Goal: Transaction & Acquisition: Purchase product/service

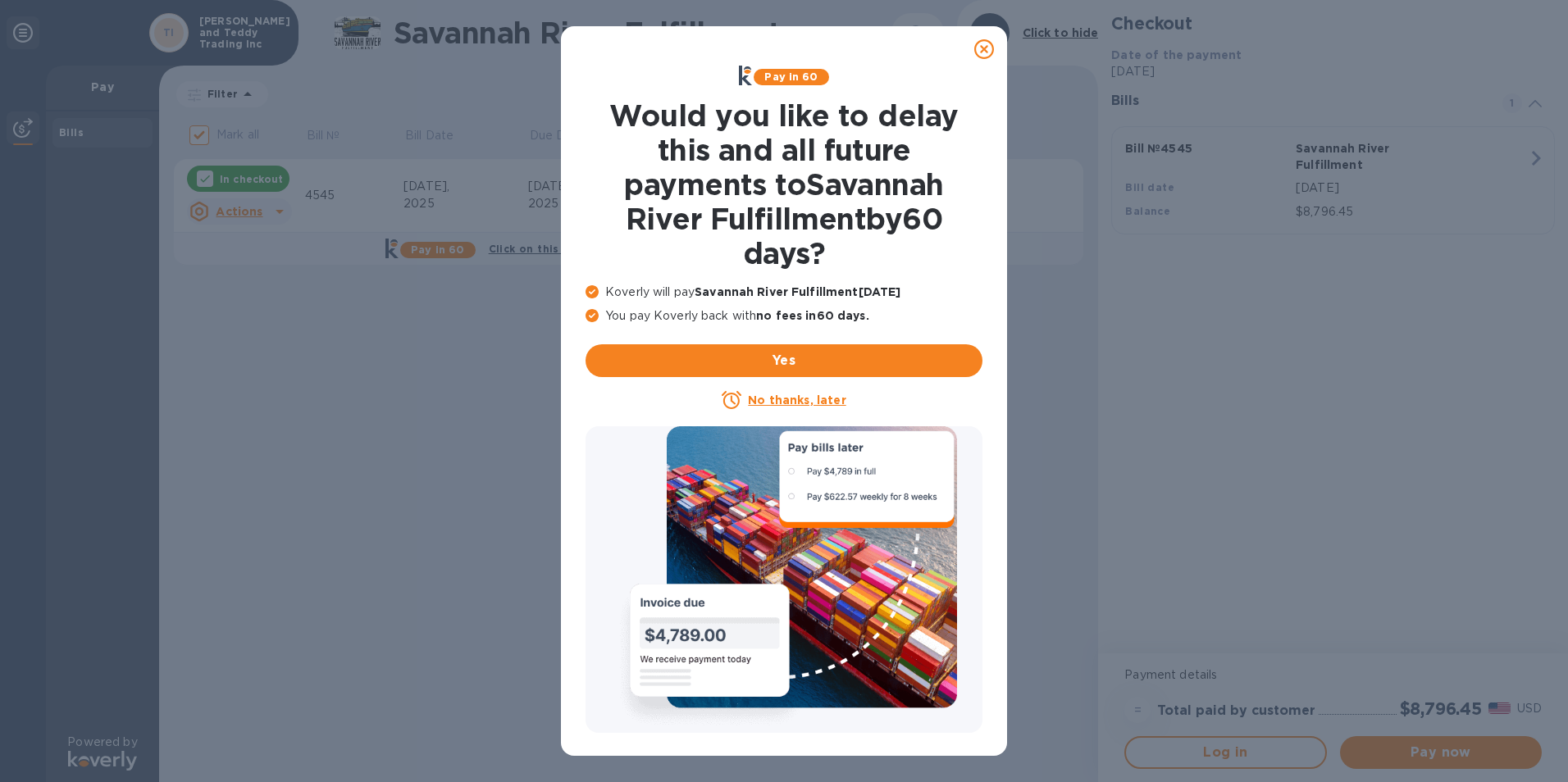
click at [990, 46] on icon at bounding box center [984, 49] width 20 height 20
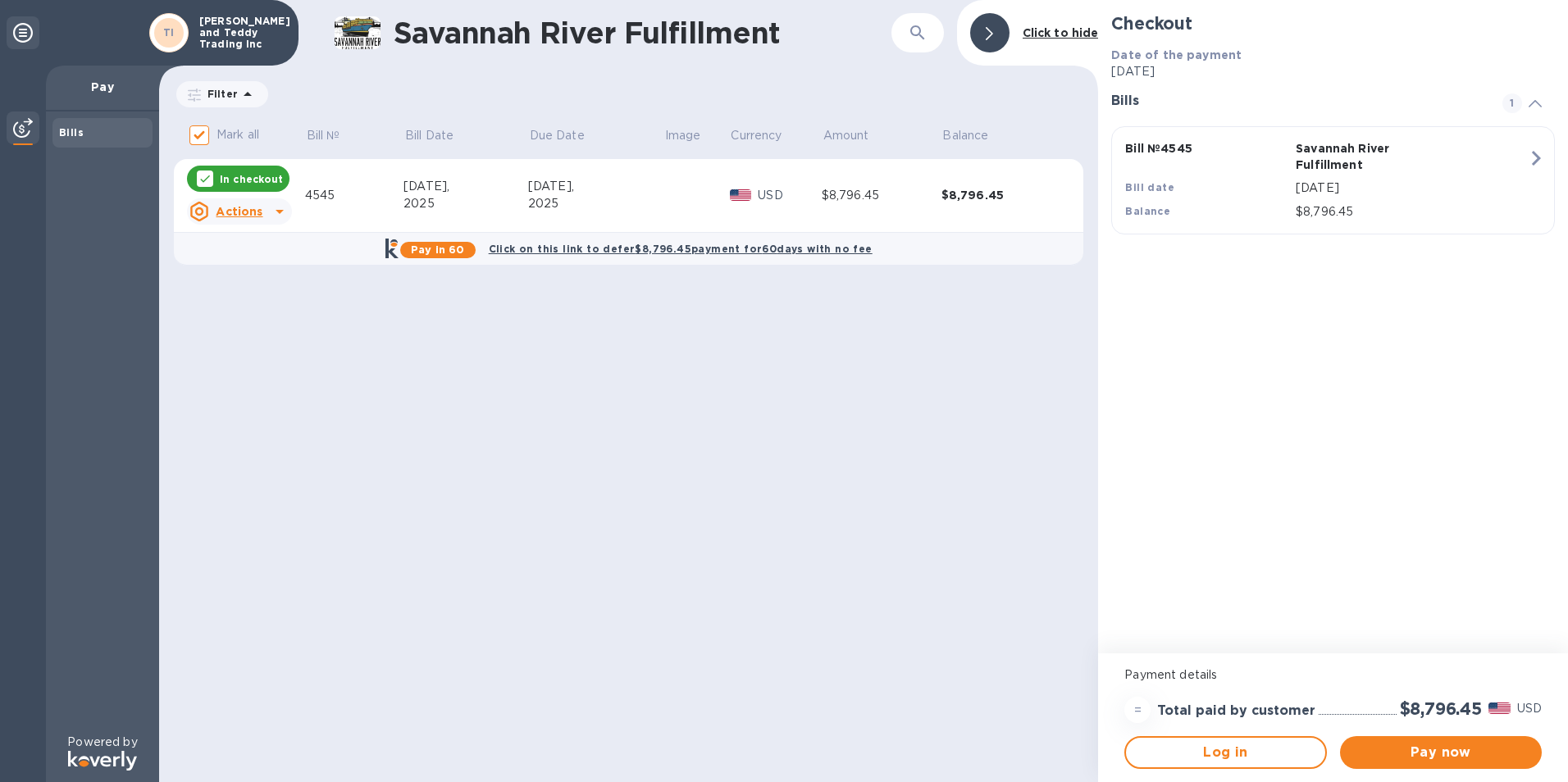
click at [1350, 179] on p "[DATE]" at bounding box center [1412, 188] width 232 height 18
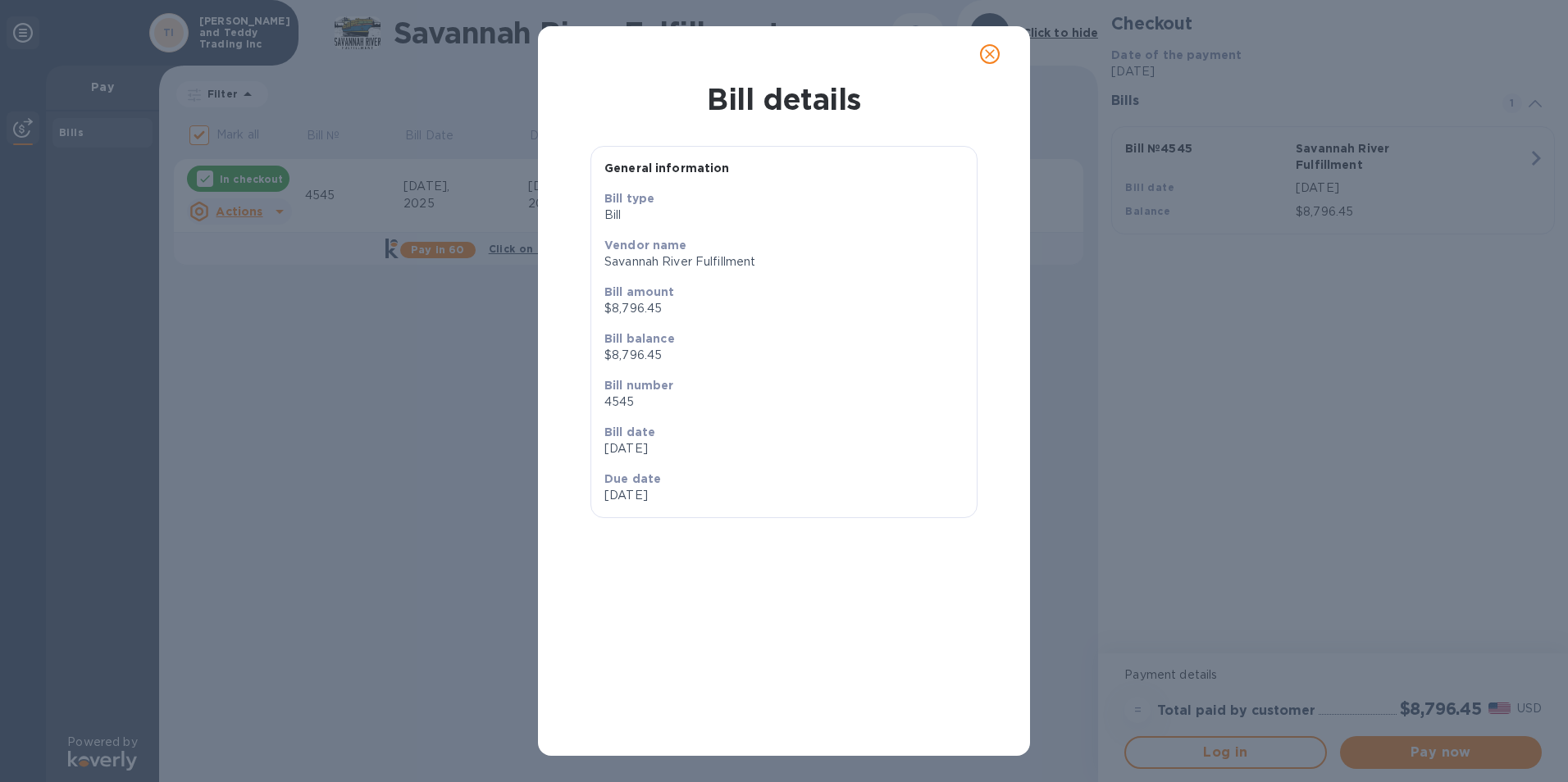
click at [984, 50] on icon "close" at bounding box center [990, 54] width 17 height 17
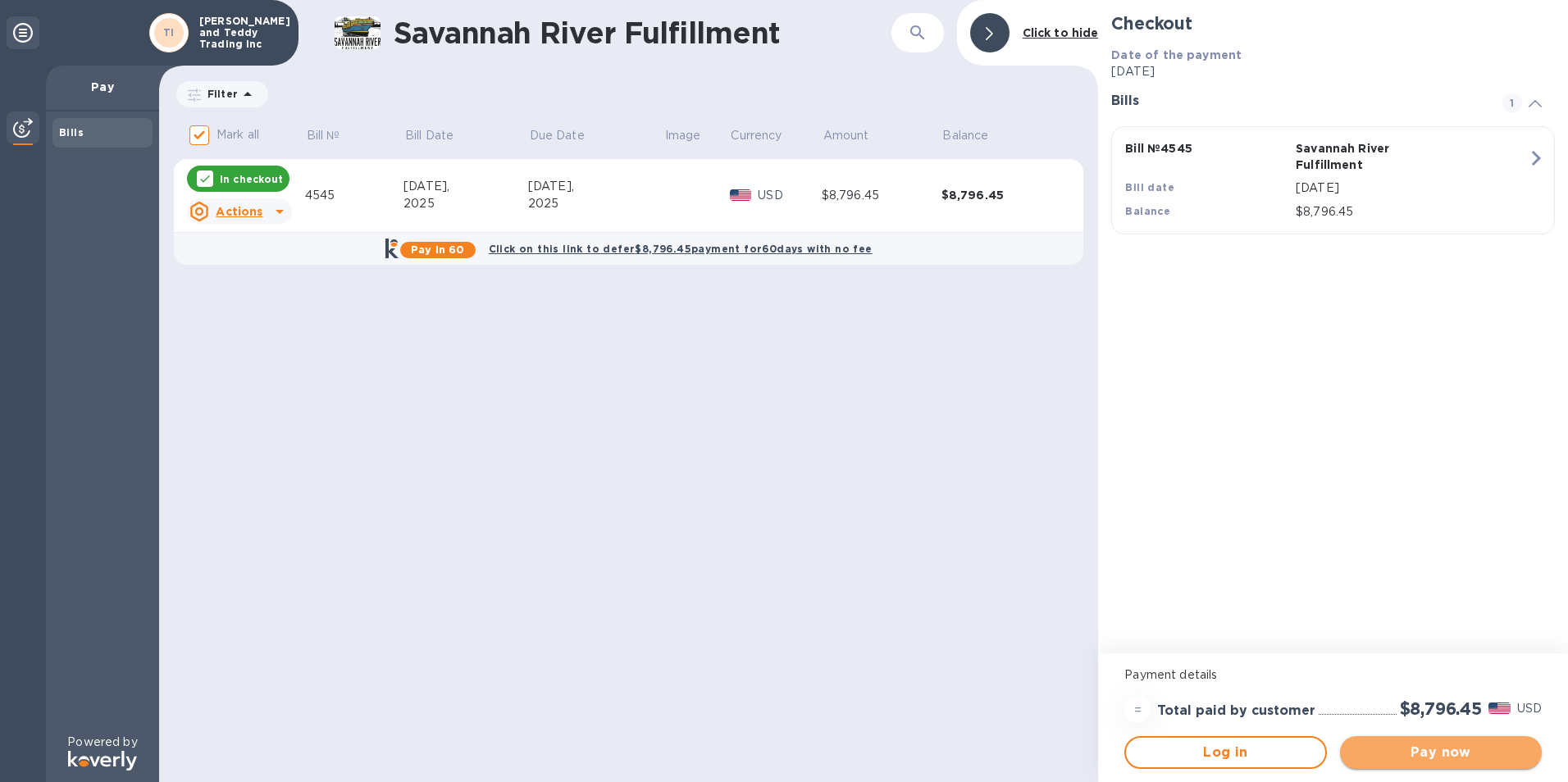
click at [1402, 754] on span "Pay now" at bounding box center [1441, 753] width 175 height 20
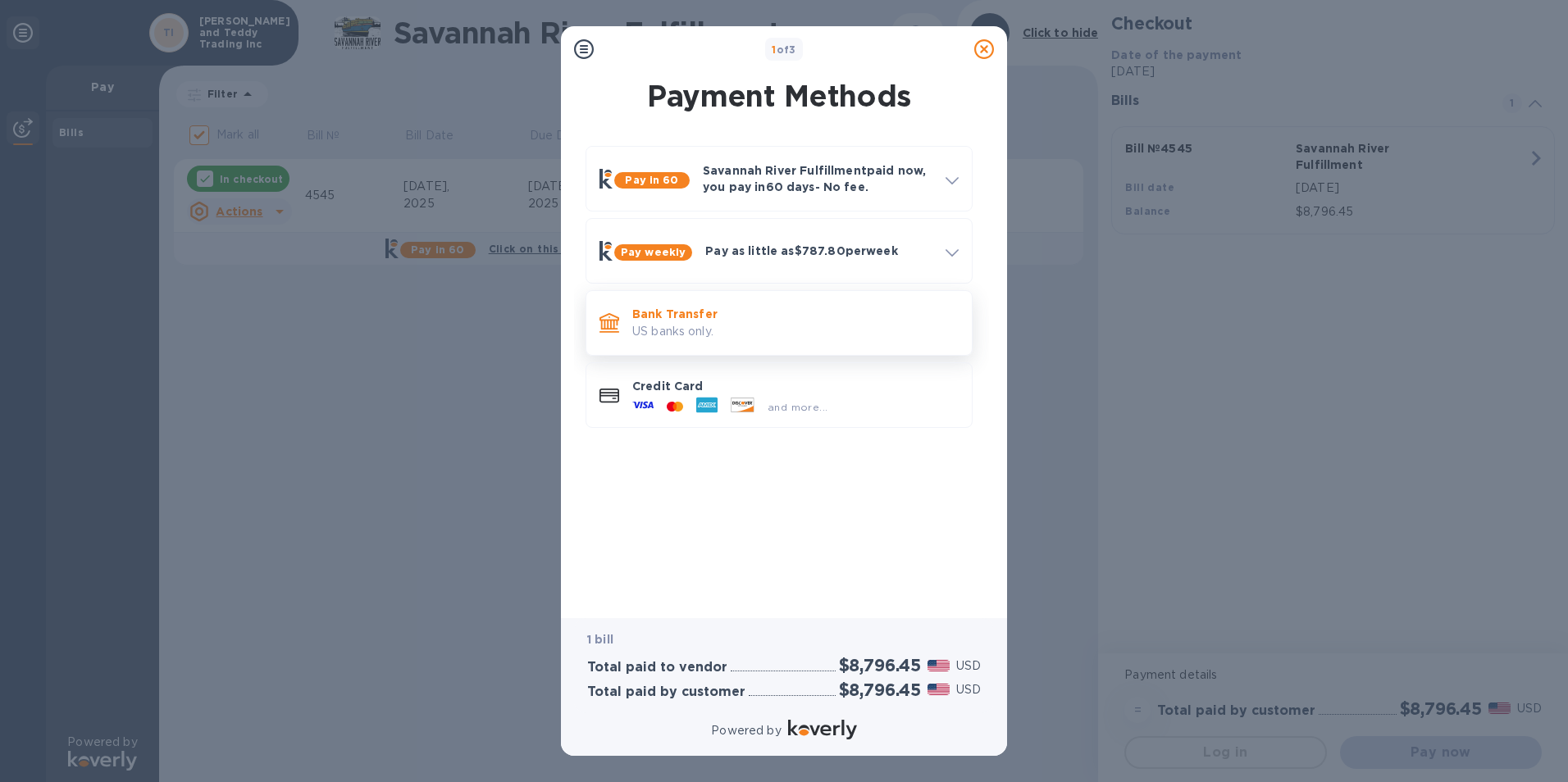
click at [811, 312] on p "Bank Transfer" at bounding box center [795, 314] width 326 height 17
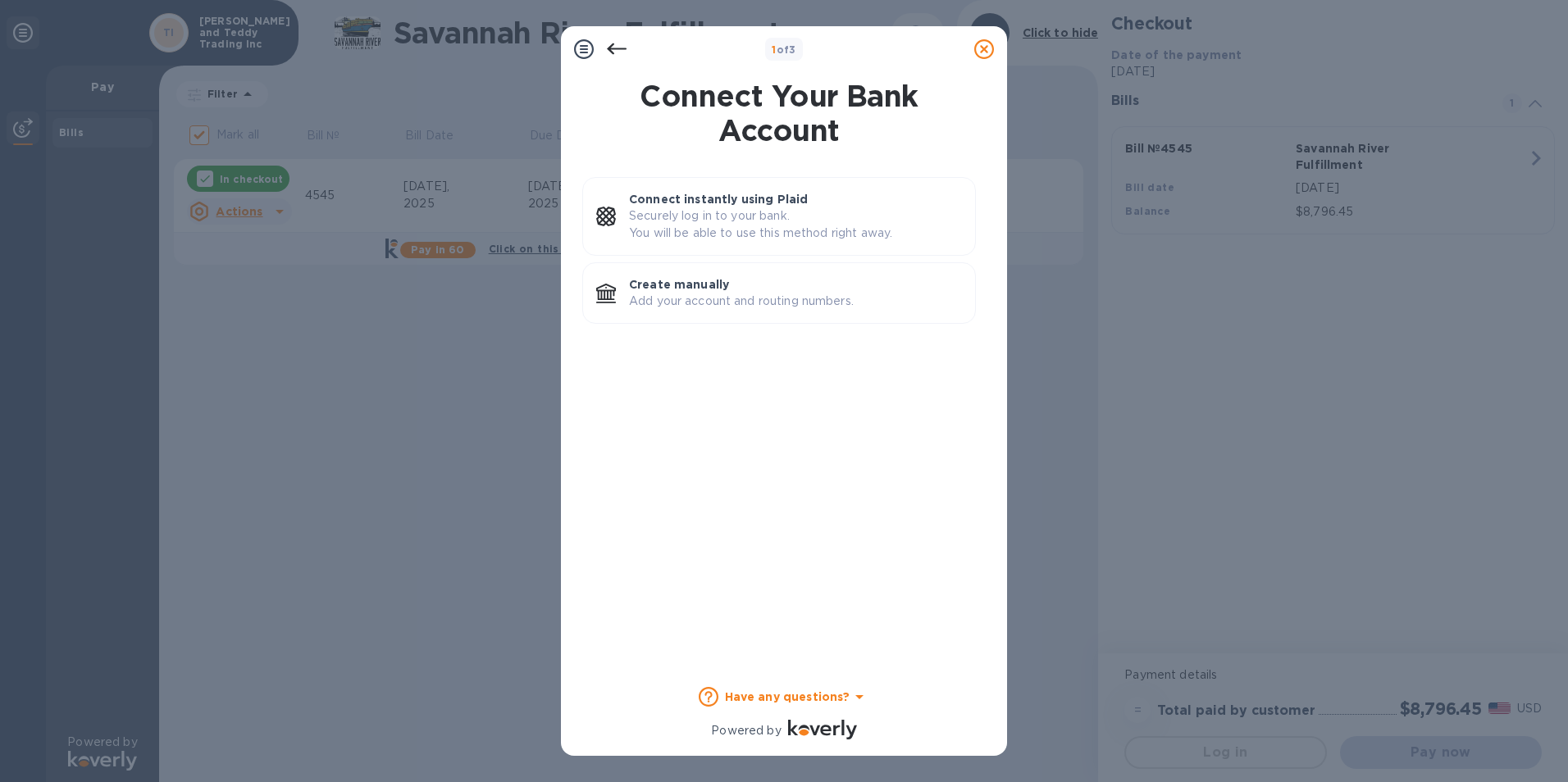
click at [811, 312] on div "Create manually Add your account and routing numbers." at bounding box center [796, 293] width 346 height 47
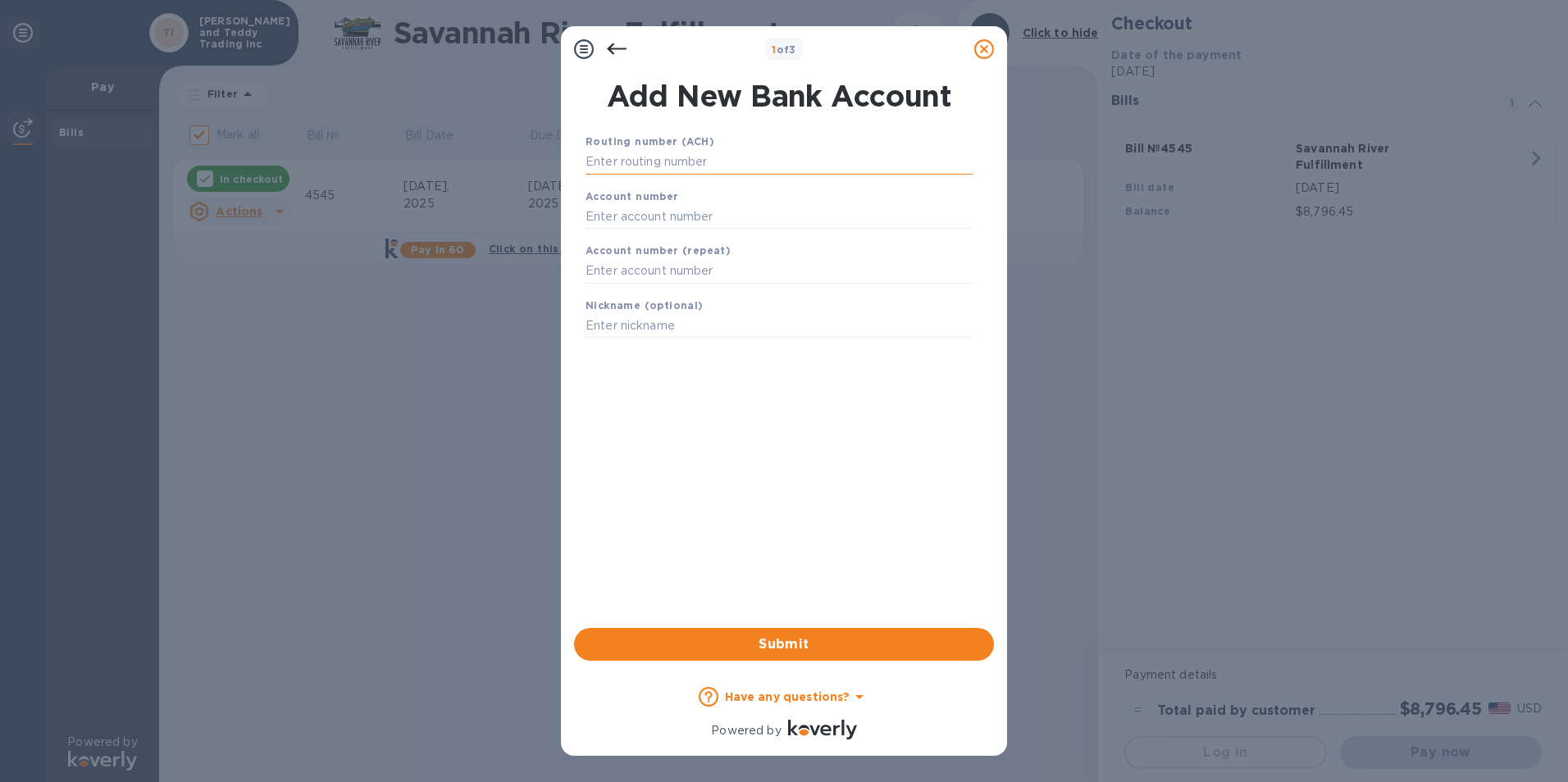
click at [719, 162] on input "text" at bounding box center [779, 162] width 387 height 24
drag, startPoint x: 389, startPoint y: 345, endPoint x: 422, endPoint y: 335, distance: 34.5
click at [389, 345] on div "1 of 3 Add New Bank Account Routing number (ACH) Account number Account number …" at bounding box center [784, 391] width 1568 height 782
click at [716, 150] on input "text" at bounding box center [779, 162] width 387 height 24
paste input "022000020"
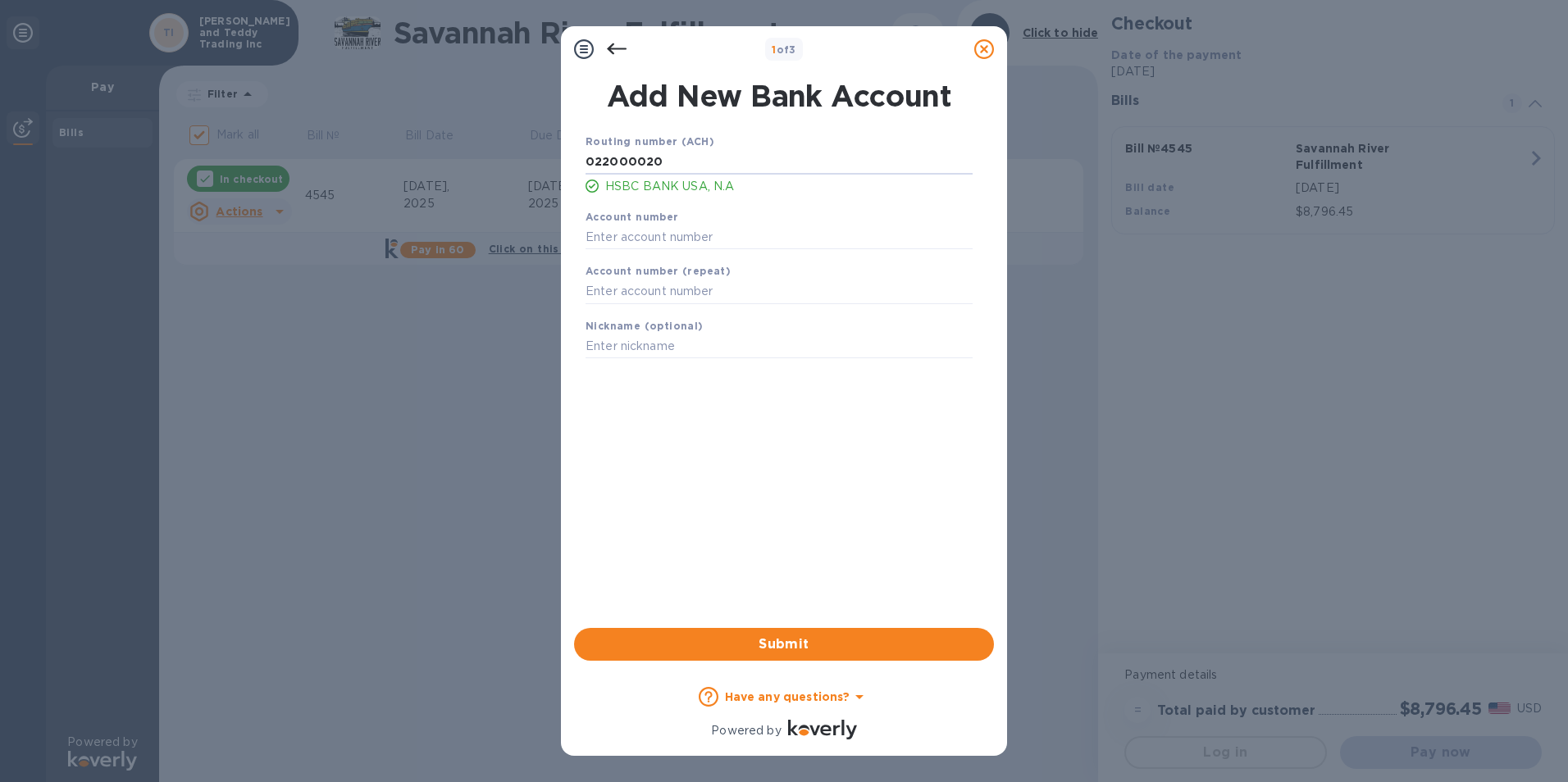
type input "022000020"
click at [685, 231] on input "text" at bounding box center [779, 236] width 387 height 24
paste input "048420557"
type input "048420557"
click at [701, 287] on input "text" at bounding box center [779, 291] width 387 height 24
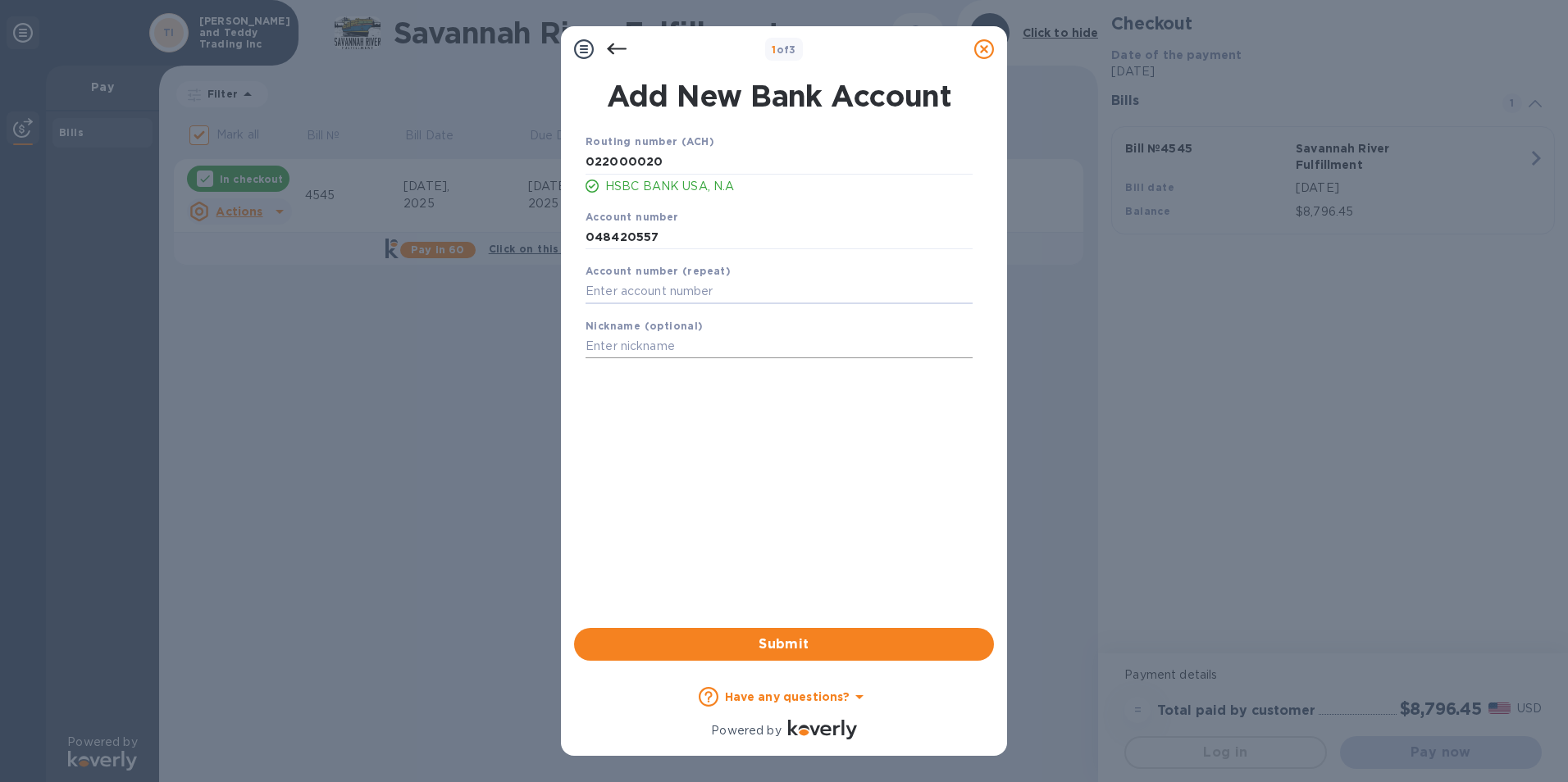
paste input "048420557"
type input "048420557"
click at [668, 349] on input "text" at bounding box center [779, 346] width 387 height 24
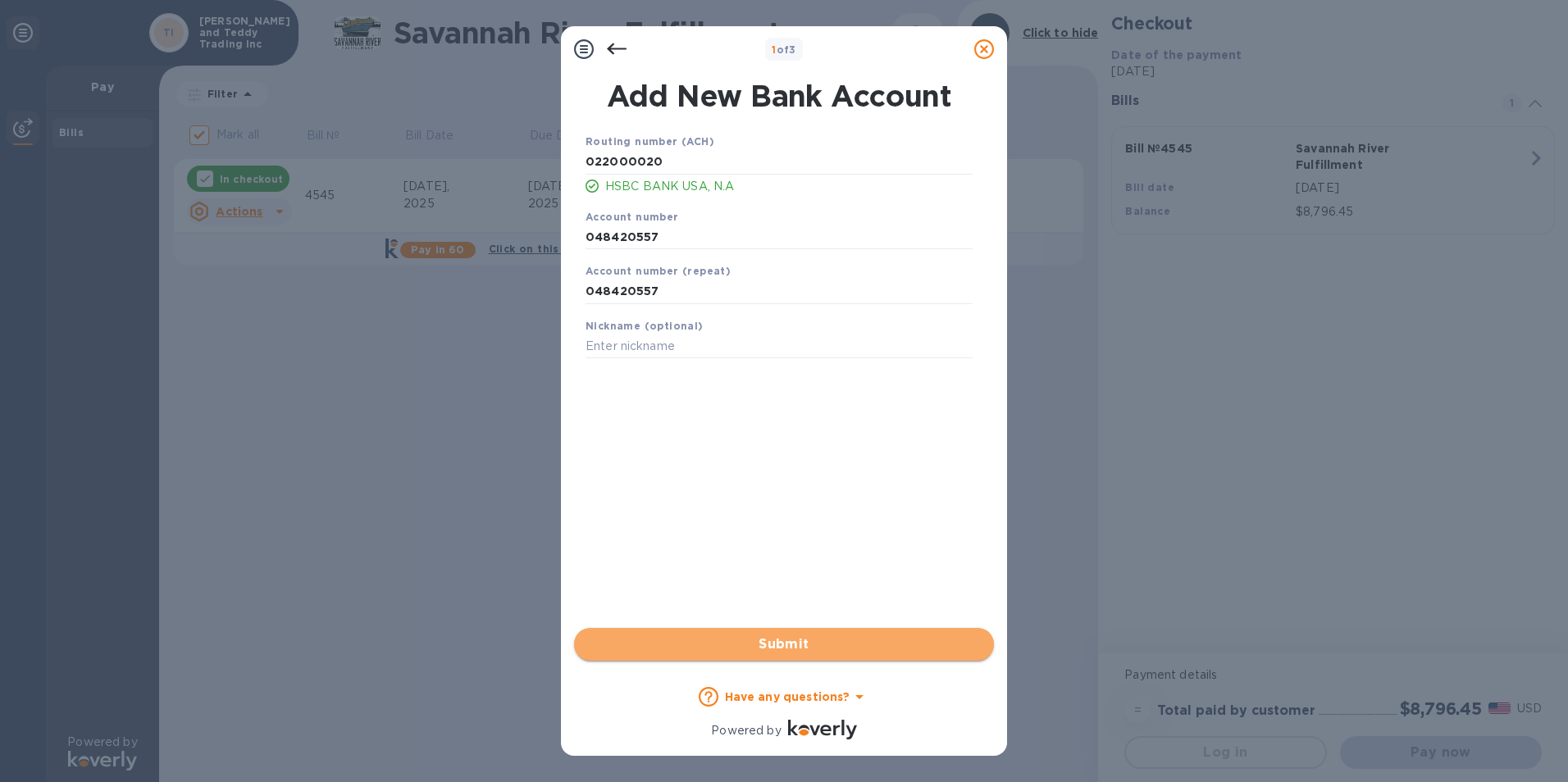
click at [781, 654] on button "Submit" at bounding box center [784, 644] width 420 height 33
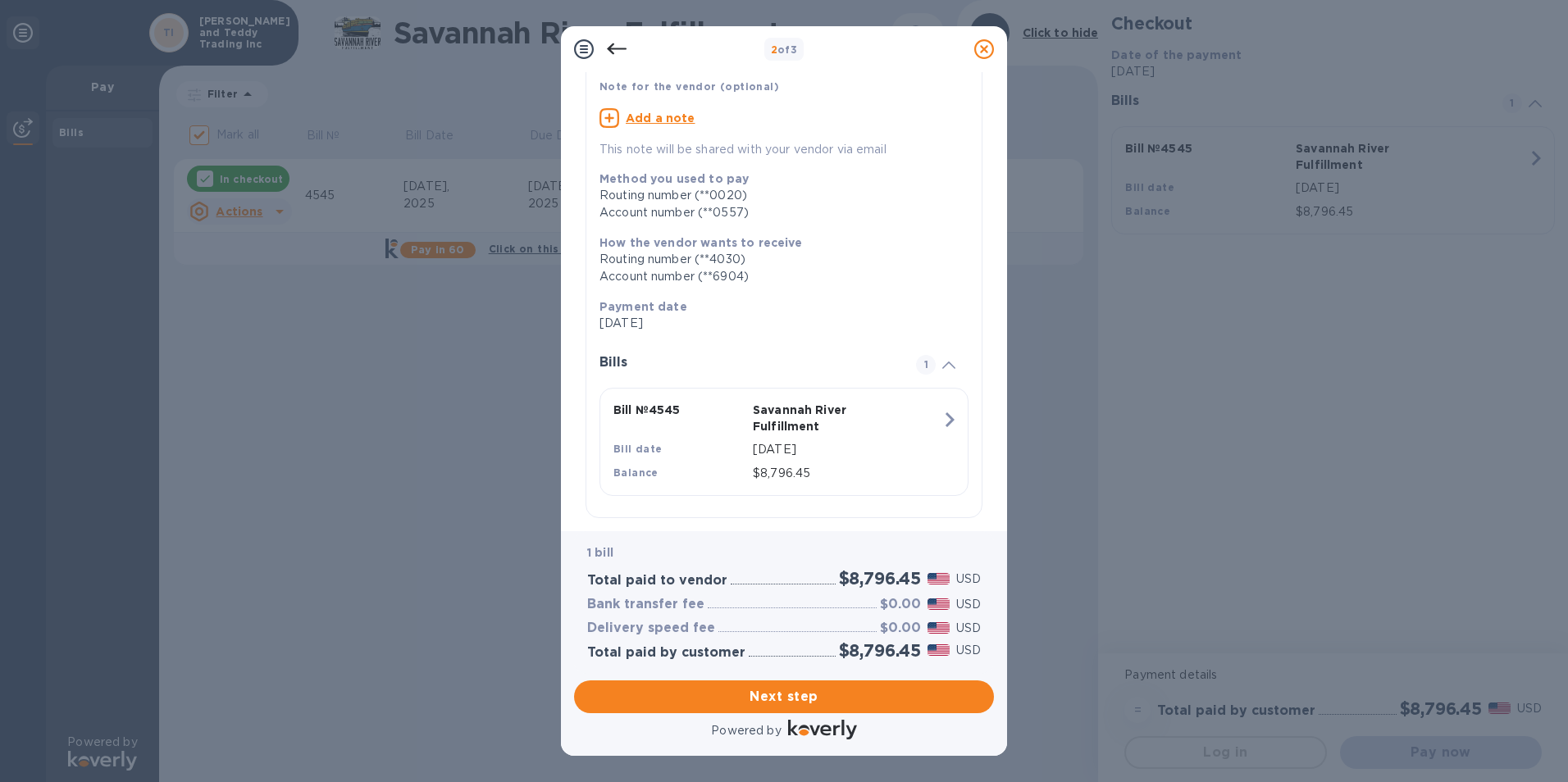
scroll to position [146, 0]
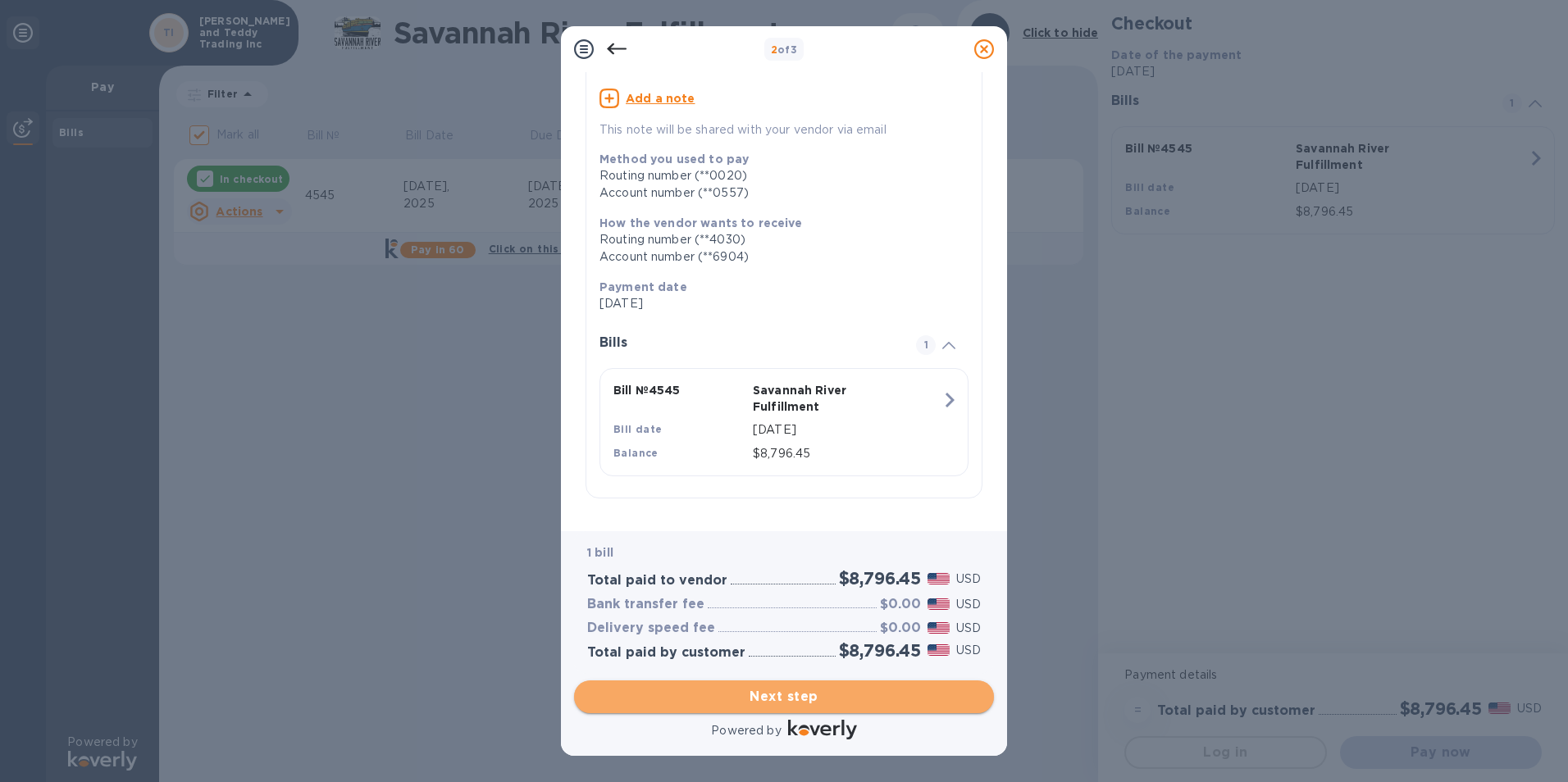
click at [843, 699] on span "Next step" at bounding box center [784, 697] width 394 height 20
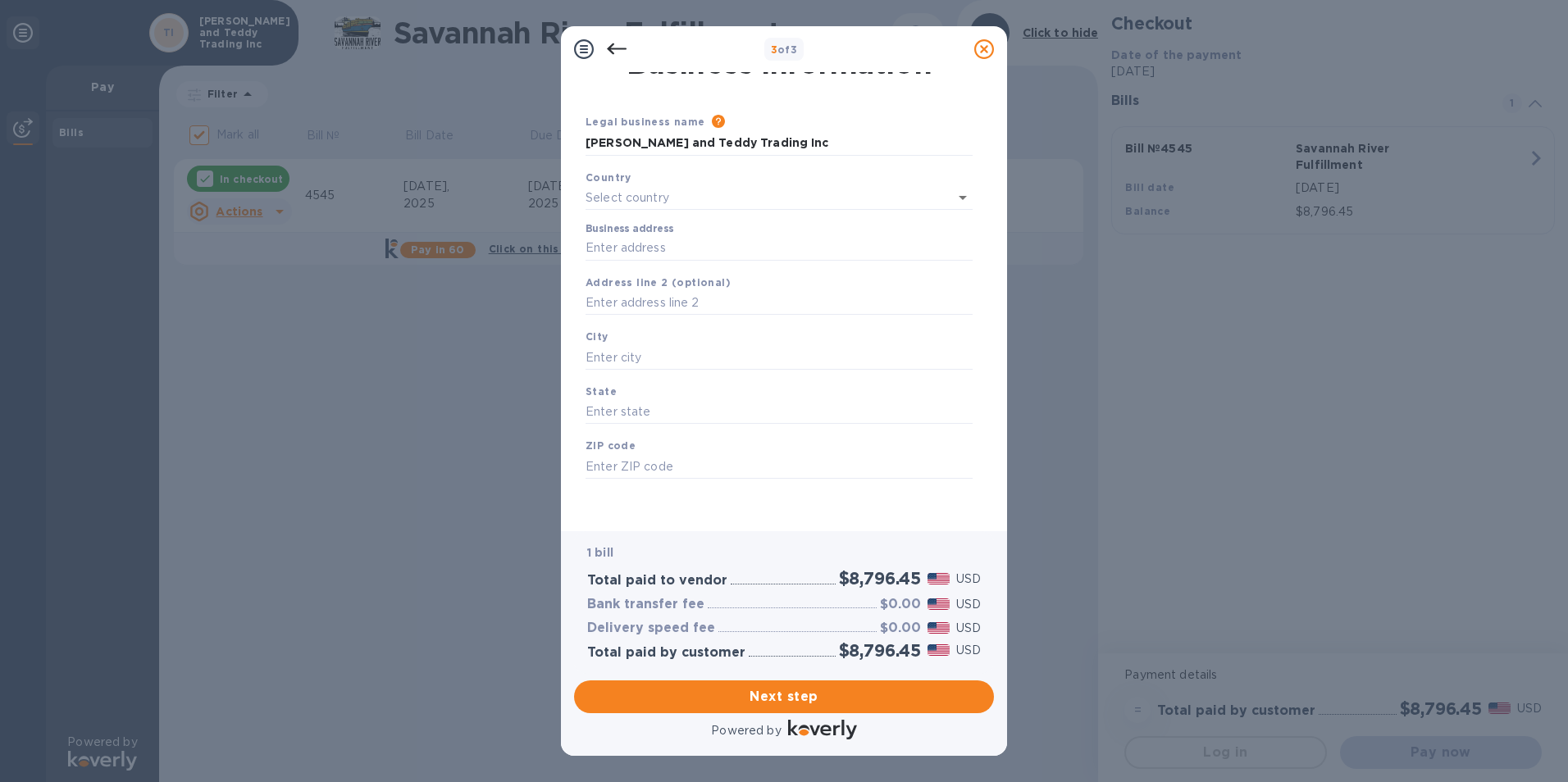
type input "[GEOGRAPHIC_DATA]"
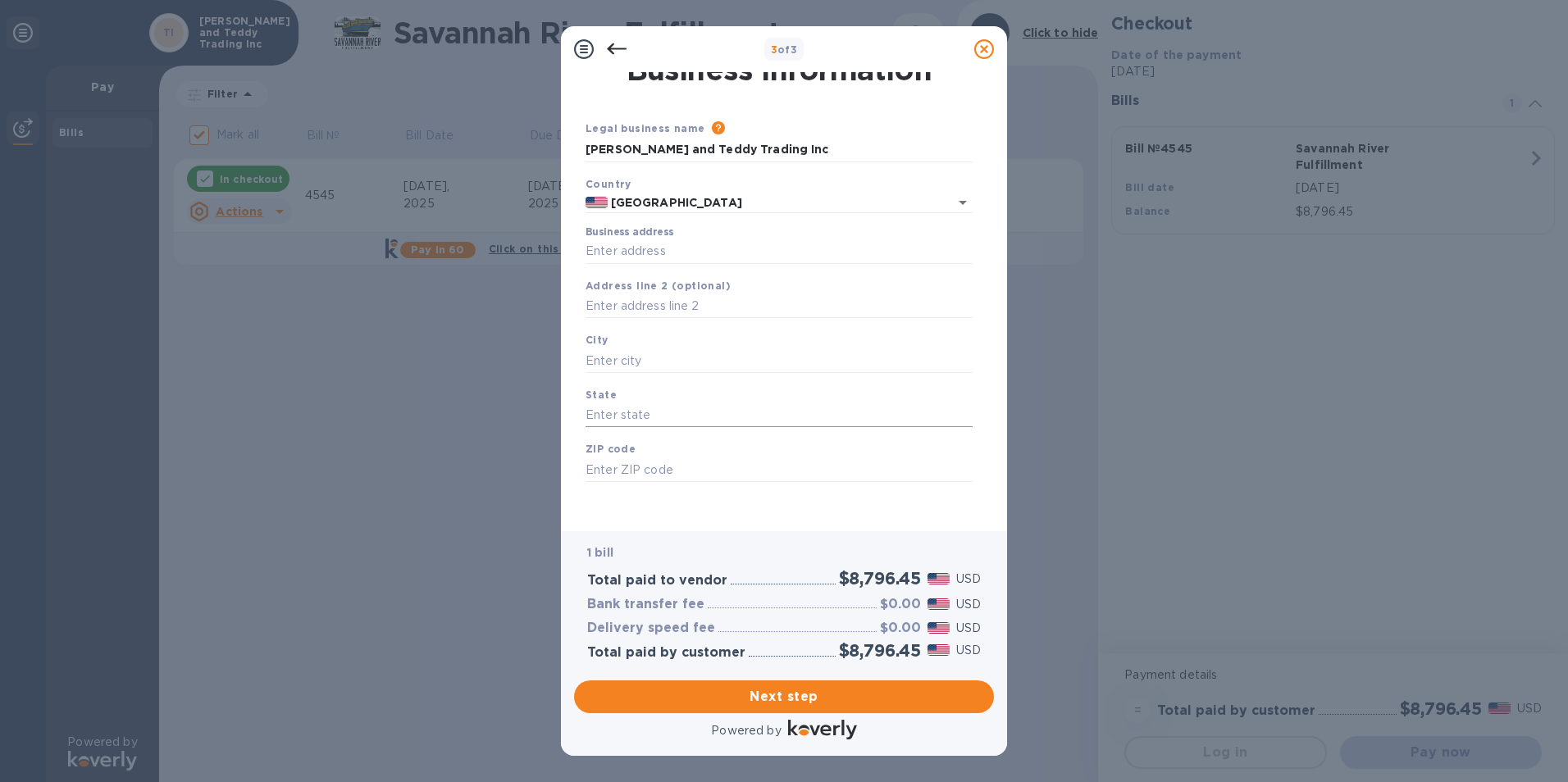
scroll to position [20, 0]
click at [826, 698] on span "Next step" at bounding box center [784, 697] width 394 height 20
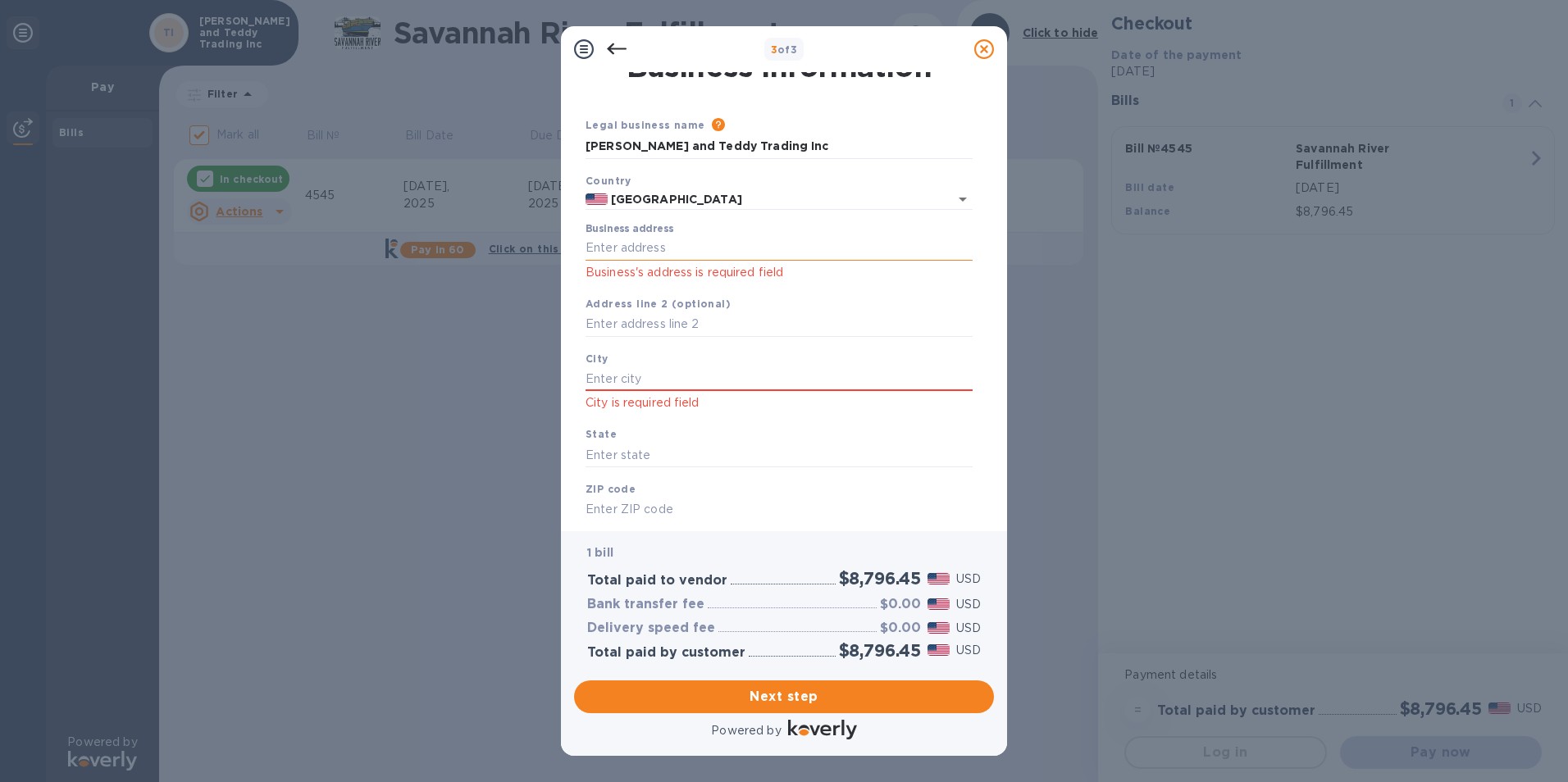
click at [686, 243] on input "Business address" at bounding box center [779, 248] width 387 height 24
type input "[STREET_ADDRESS]"
click at [684, 376] on input "text" at bounding box center [779, 378] width 387 height 24
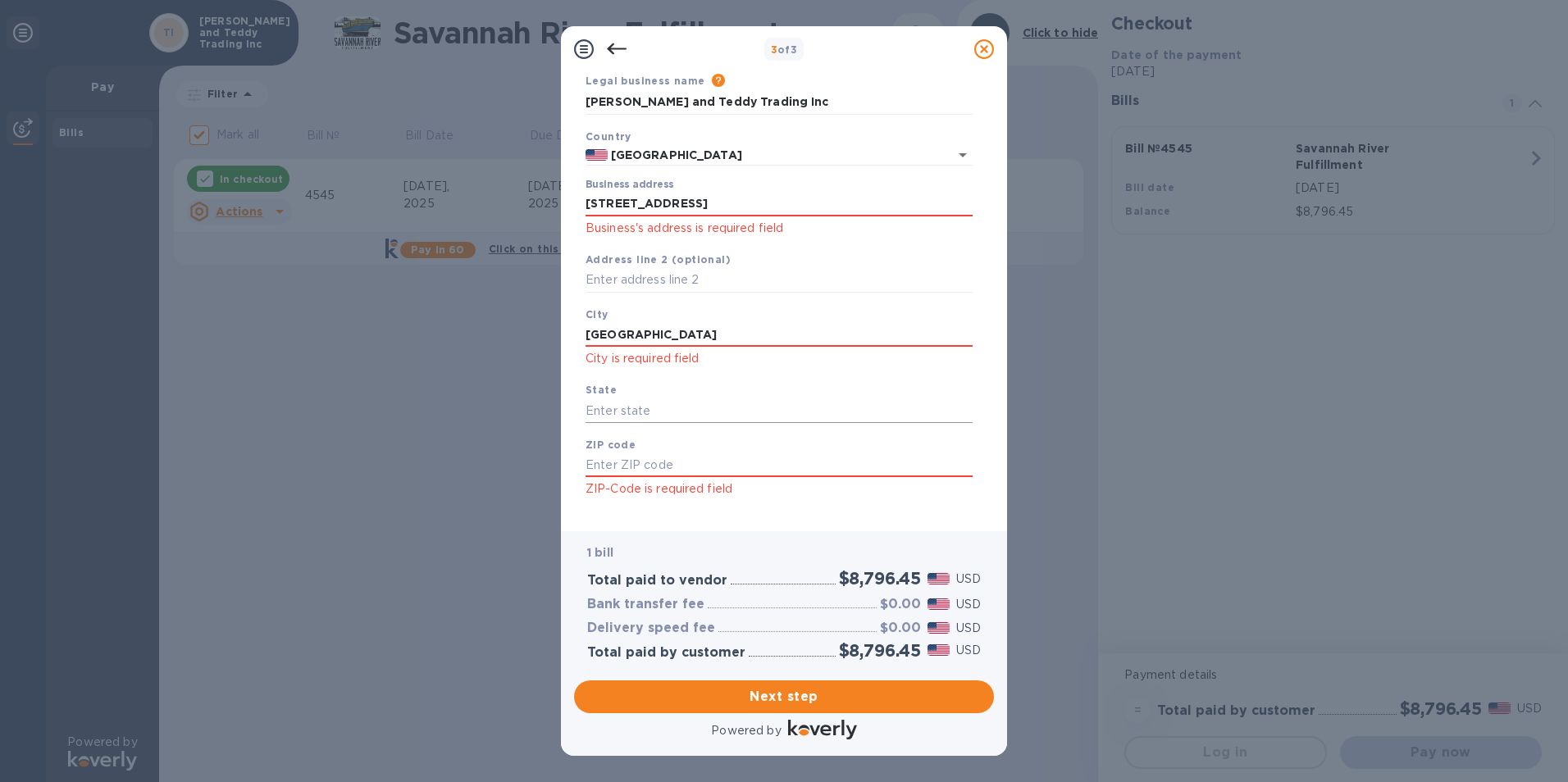
scroll to position [84, 0]
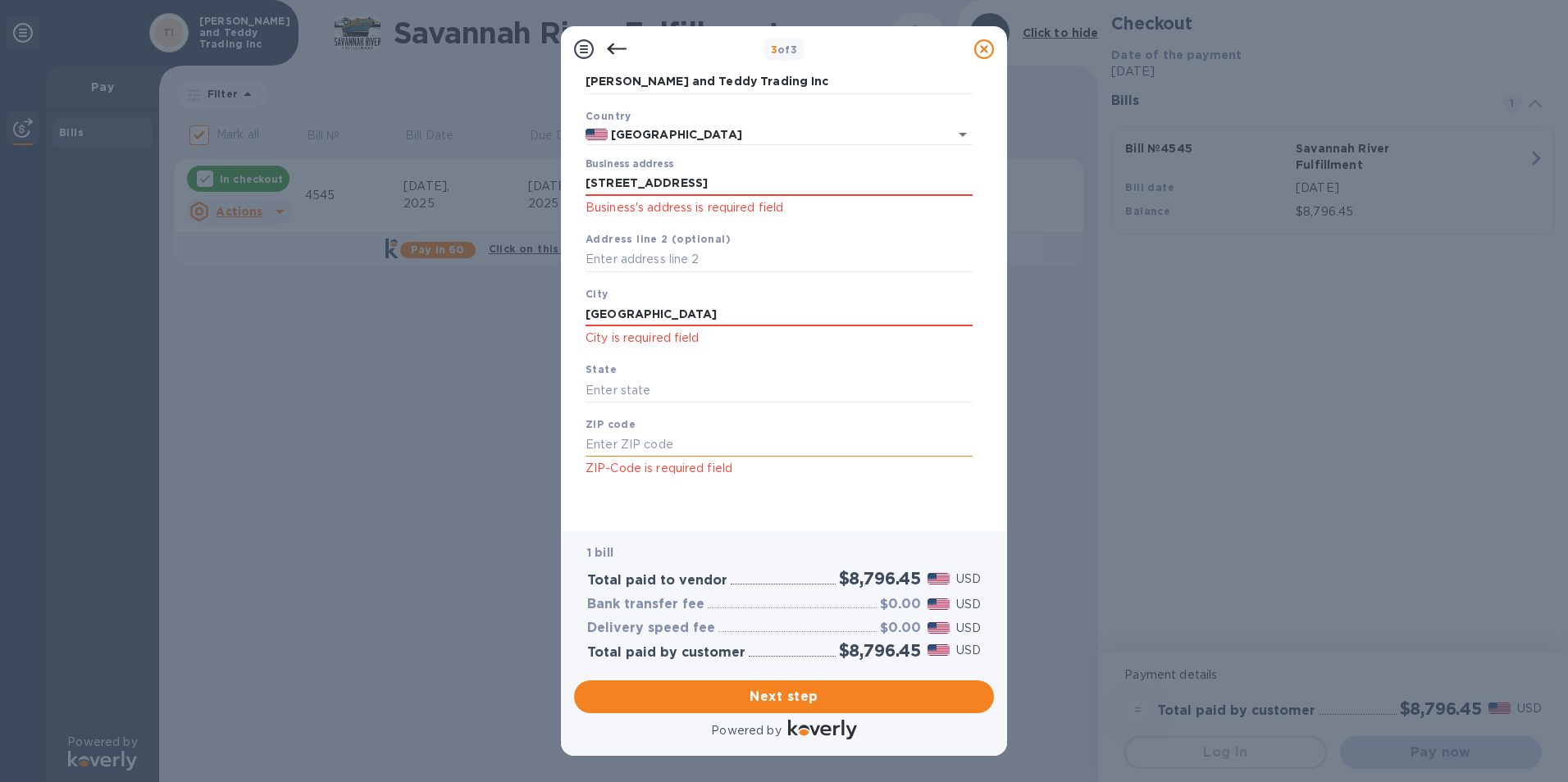
type input "[GEOGRAPHIC_DATA]"
click at [674, 438] on input "text" at bounding box center [779, 445] width 387 height 24
click at [637, 444] on input "text" at bounding box center [779, 445] width 387 height 24
type input "30350"
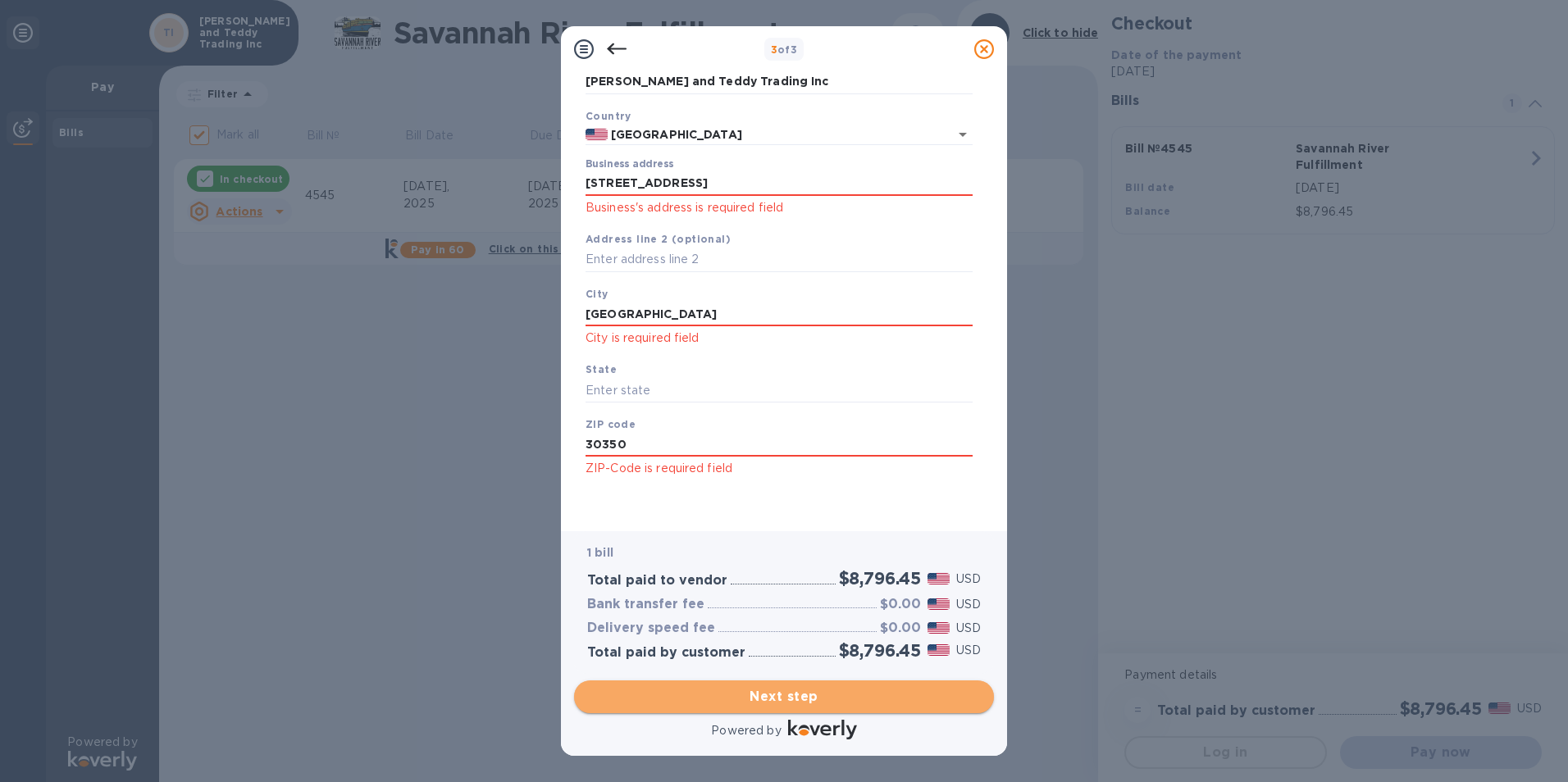
click at [786, 699] on span "Next step" at bounding box center [784, 697] width 394 height 20
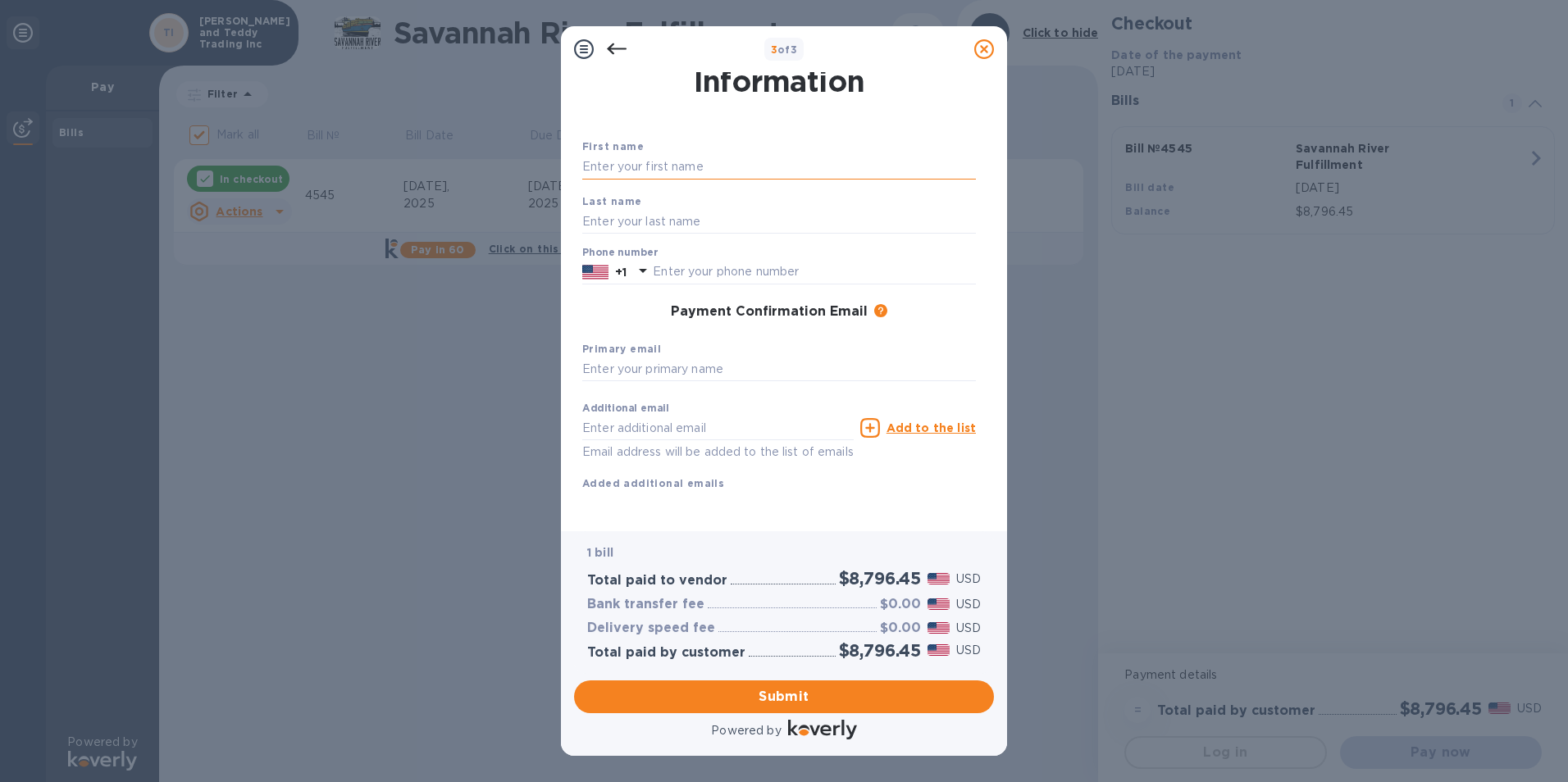
click at [695, 155] on input "text" at bounding box center [780, 167] width 394 height 24
type input "[PERSON_NAME]"
type input "7813093436"
type input "[PERSON_NAME][EMAIL_ADDRESS][DOMAIN_NAME]"
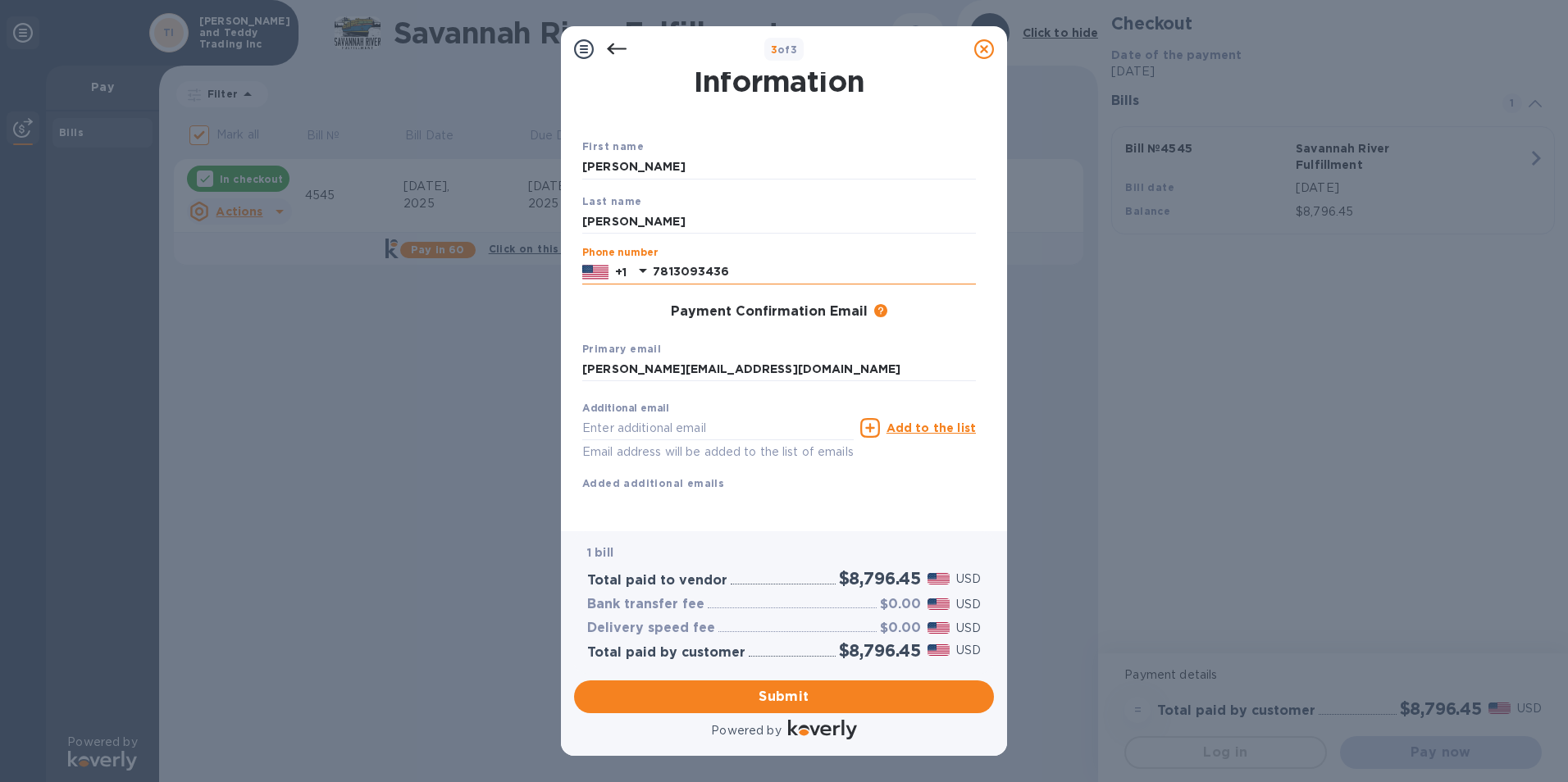
drag, startPoint x: 741, startPoint y: 249, endPoint x: 620, endPoint y: 240, distance: 121.3
click at [620, 260] on div "[PHONE_NUMBER]" at bounding box center [780, 271] width 394 height 24
click at [732, 357] on input "[PERSON_NAME][EMAIL_ADDRESS][DOMAIN_NAME]" at bounding box center [780, 369] width 394 height 24
click at [942, 483] on div "First name [PERSON_NAME] Last name [PERSON_NAME] Phone number +1 Payment Confir…" at bounding box center [780, 328] width 394 height 381
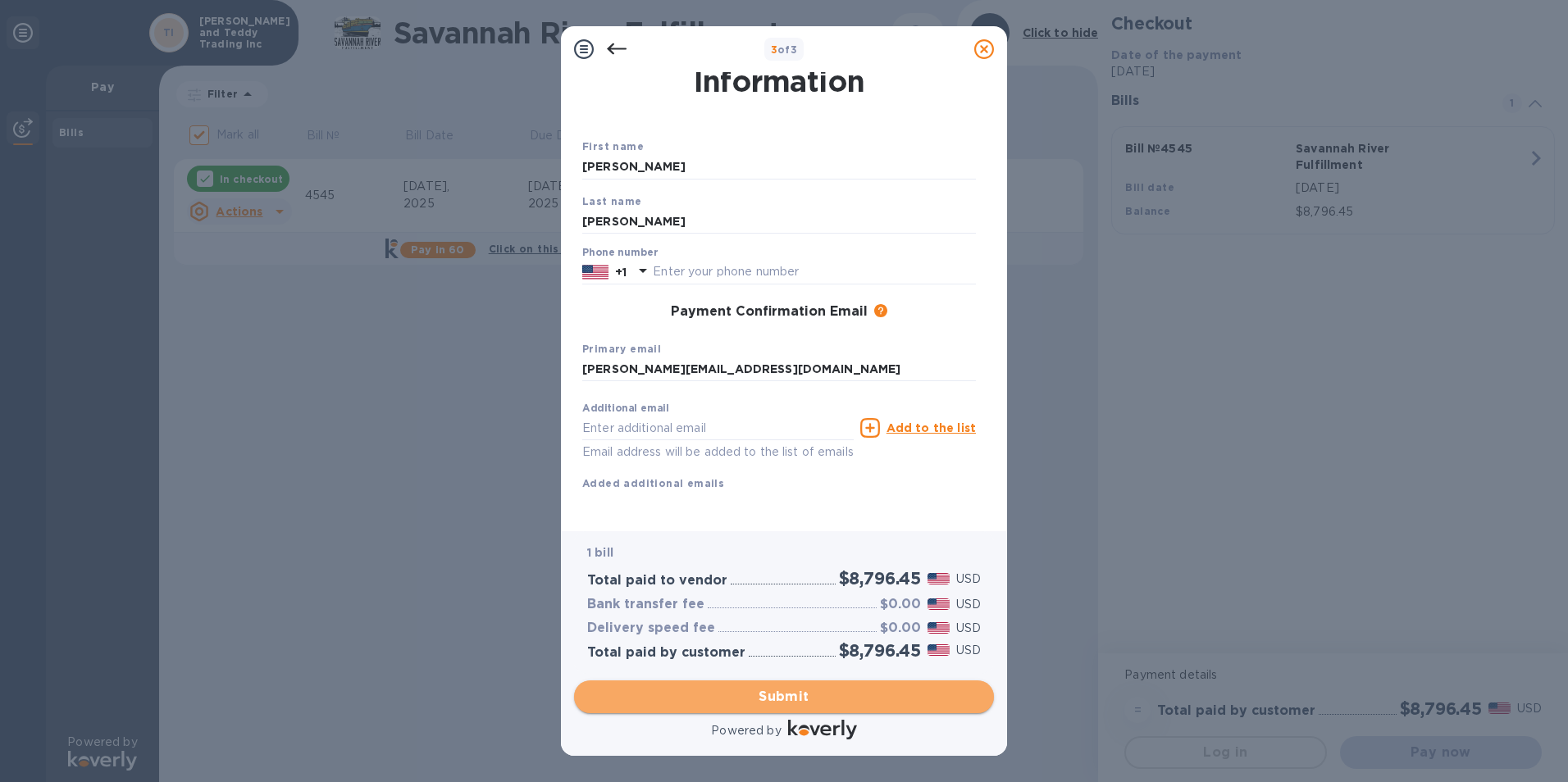
click at [756, 696] on span "Submit" at bounding box center [784, 697] width 394 height 20
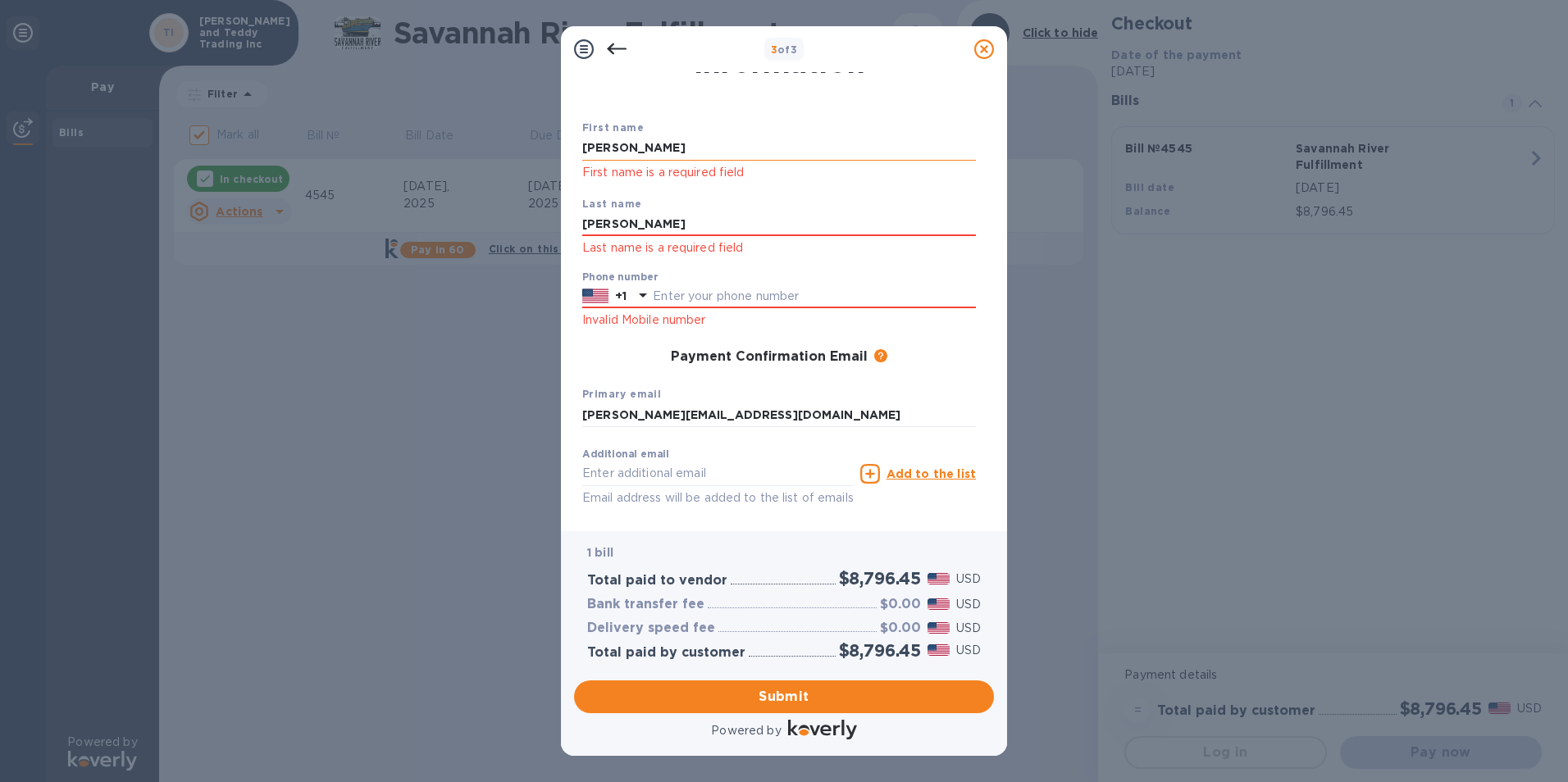
click at [654, 149] on input "[PERSON_NAME]" at bounding box center [780, 148] width 394 height 24
type input "[PERSON_NAME]"
click at [892, 225] on input "[PERSON_NAME]" at bounding box center [780, 224] width 394 height 24
type input "[PERSON_NAME]"
click at [907, 291] on input "text" at bounding box center [814, 296] width 323 height 24
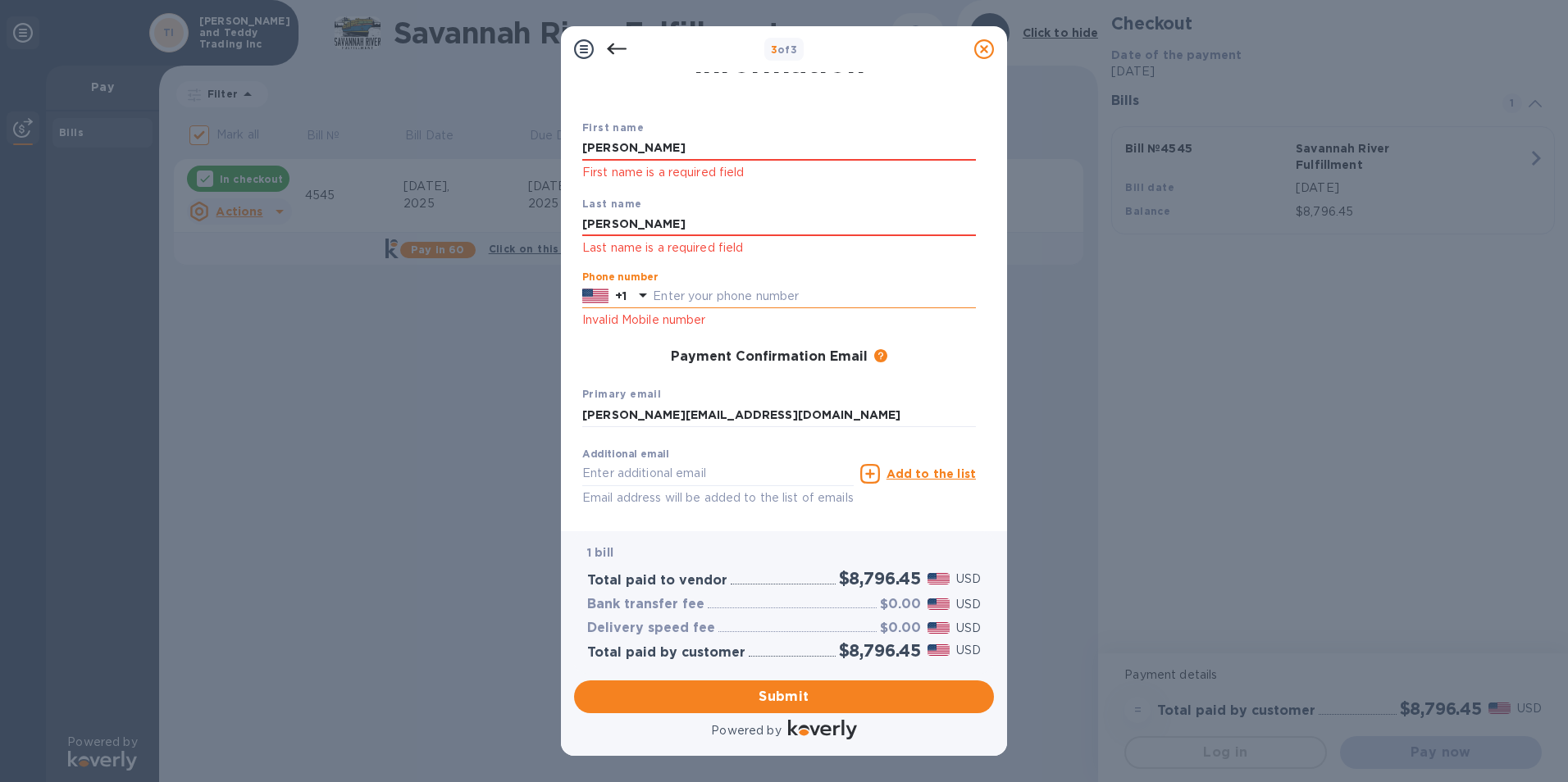
click at [829, 295] on input "text" at bounding box center [814, 296] width 323 height 24
type input "7813093436"
click at [626, 372] on div "Payment Confirmation Email The added email addresses will be used to send the p…" at bounding box center [779, 357] width 407 height 29
click at [769, 413] on input "[PERSON_NAME][EMAIL_ADDRESS][DOMAIN_NAME]" at bounding box center [780, 414] width 394 height 24
type input "[PERSON_NAME][EMAIL_ADDRESS][DOMAIN_NAME]"
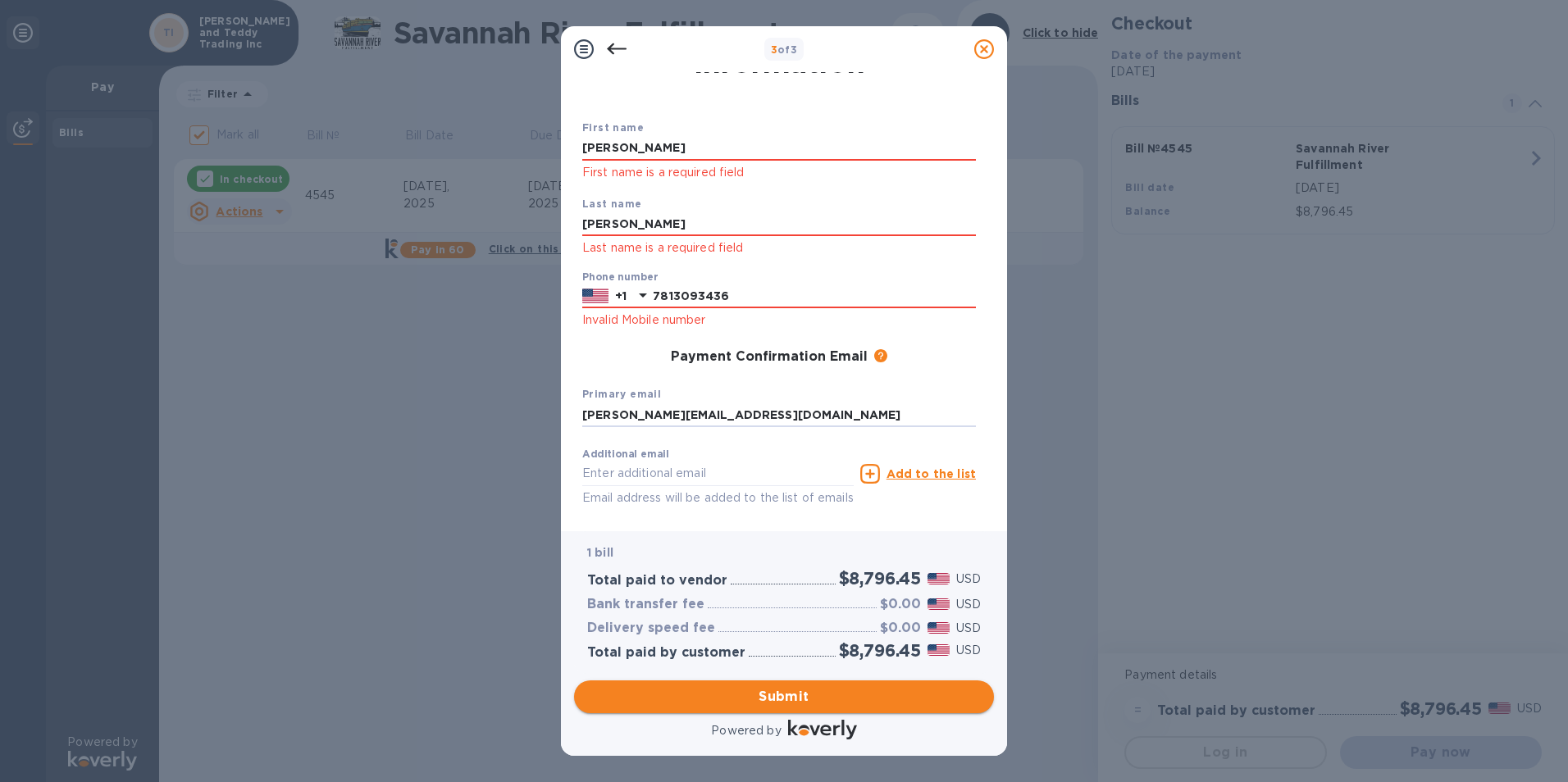
click at [834, 699] on span "Submit" at bounding box center [784, 697] width 394 height 20
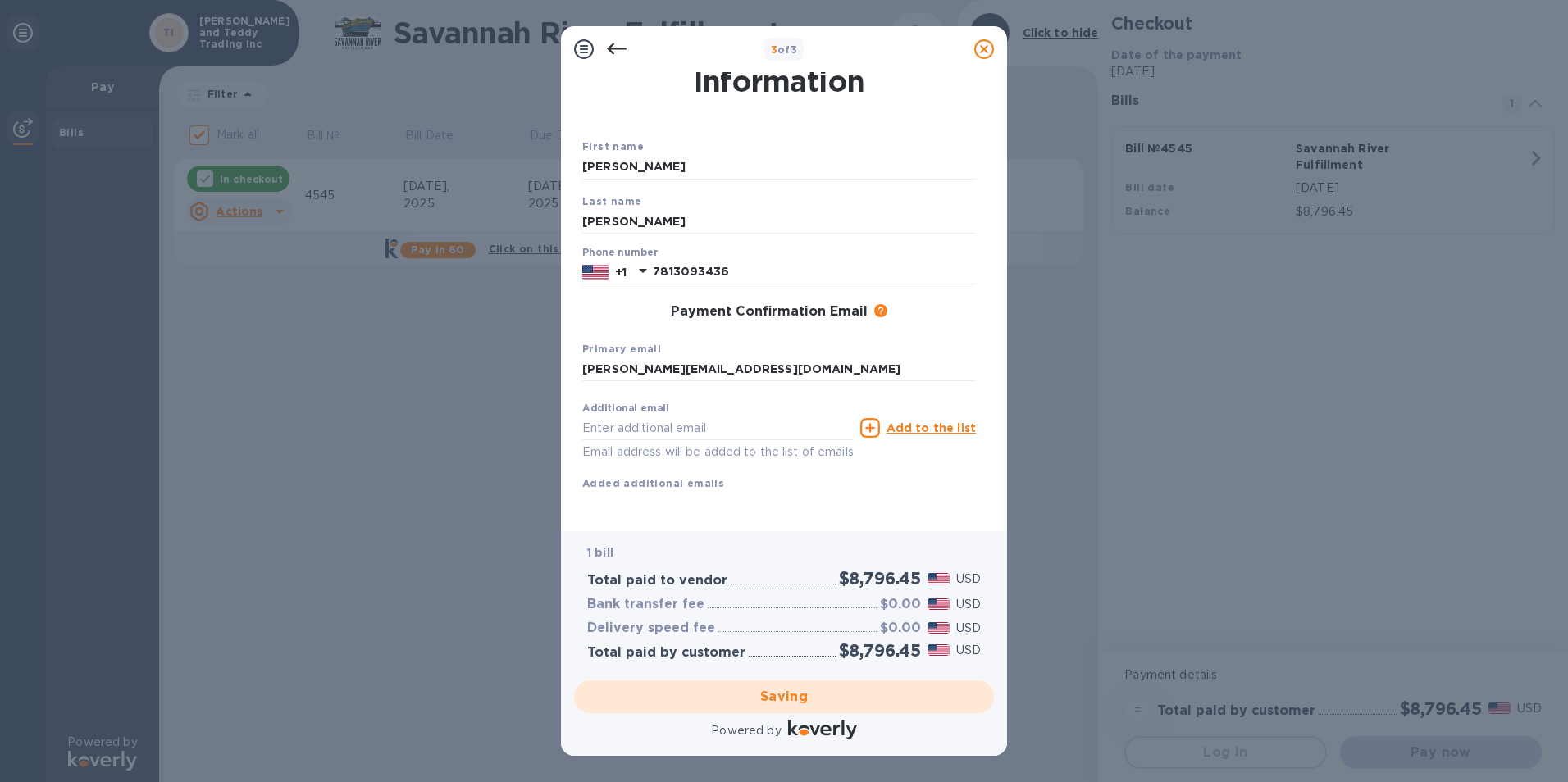
scroll to position [0, 0]
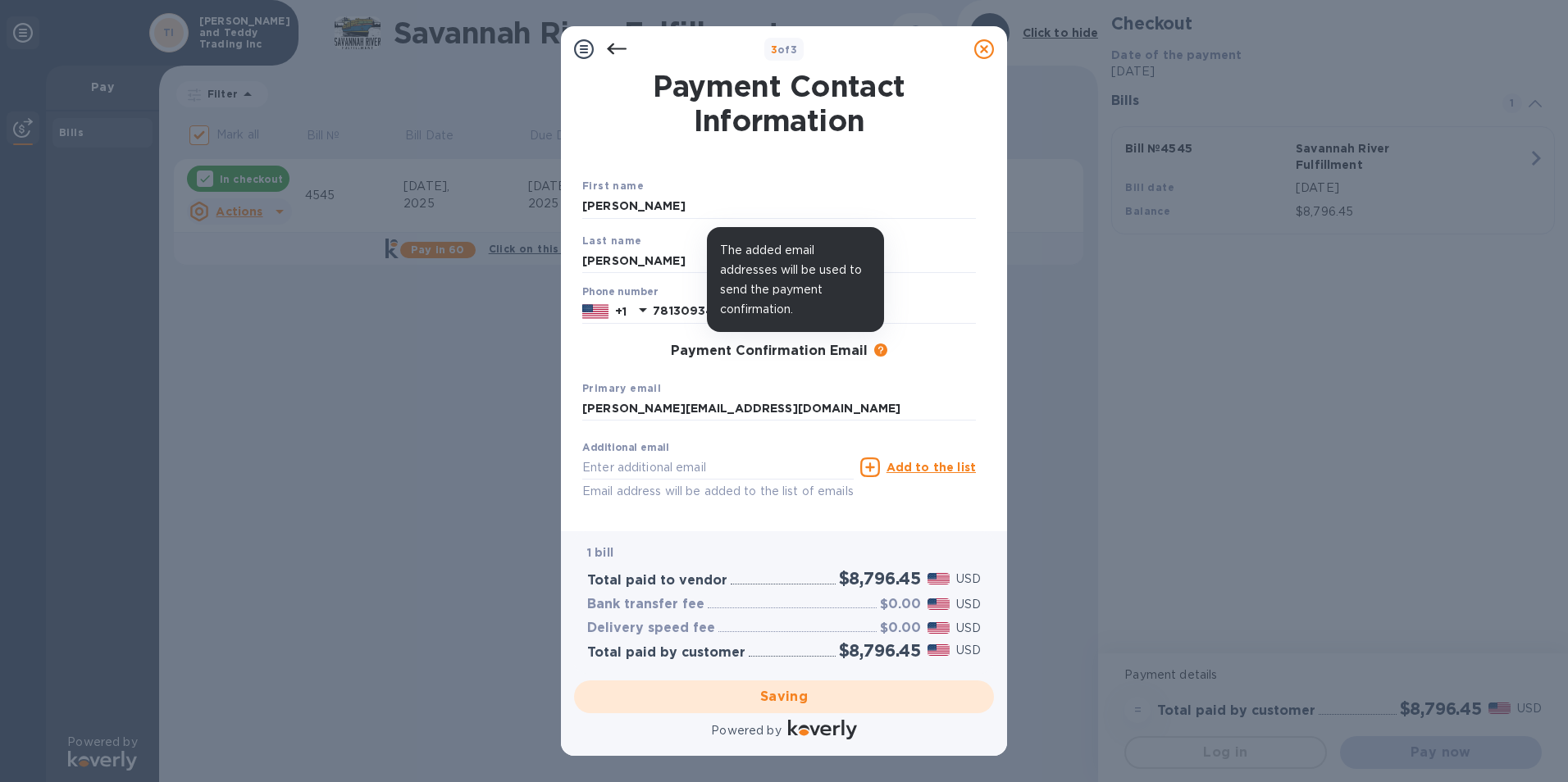
click at [875, 349] on icon at bounding box center [881, 351] width 13 height 13
checkbox input "false"
